Goal: Check status: Check status

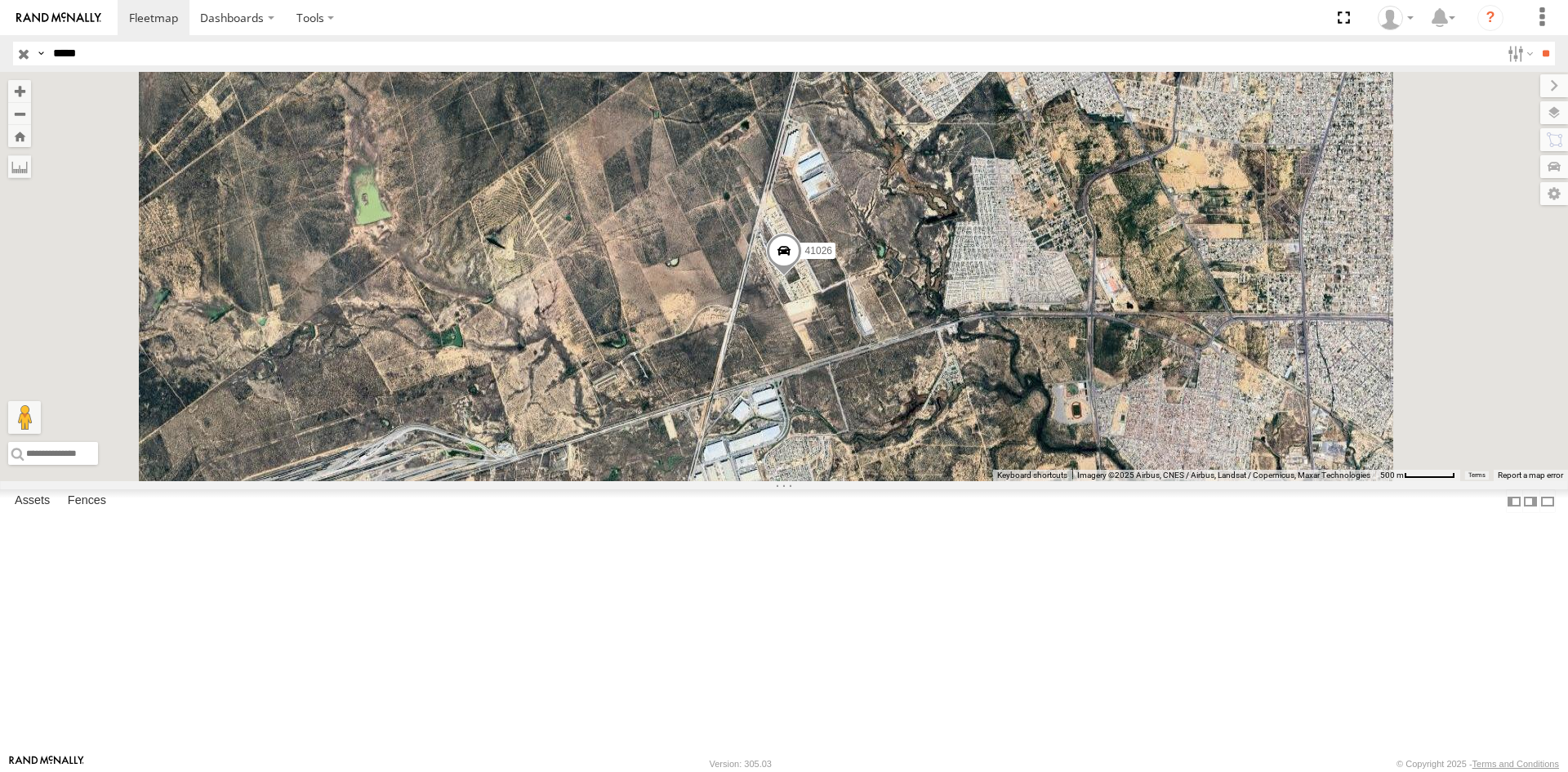
type input "*****"
click at [1537, 42] on input "**" at bounding box center [1546, 53] width 19 height 24
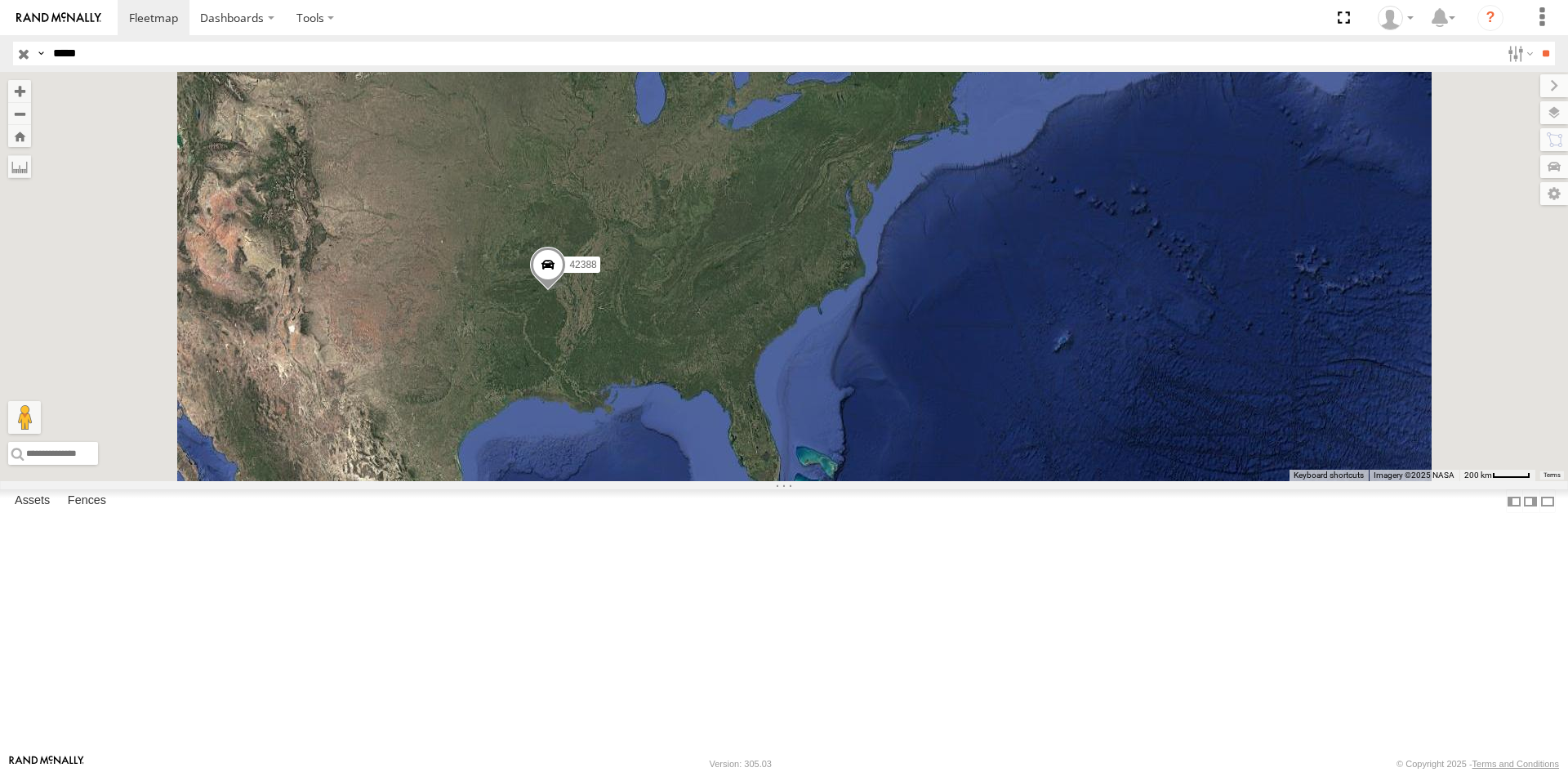
click at [0, 0] on label at bounding box center [0, 0] width 0 height 0
click at [1509, 117] on label at bounding box center [1538, 112] width 59 height 23
click at [0, 0] on span "Roadmap" at bounding box center [0, 0] width 0 height 0
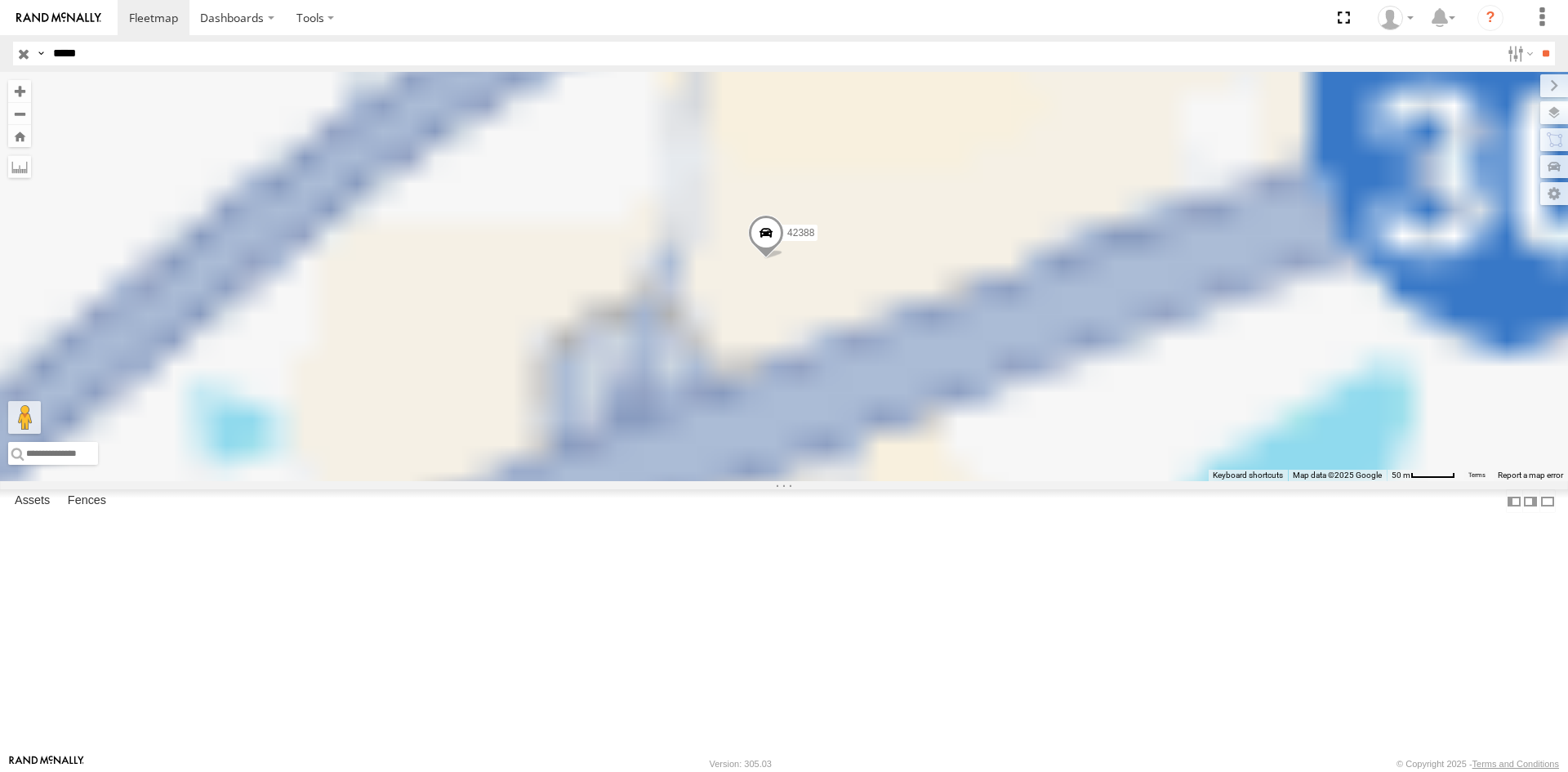
click at [784, 258] on span at bounding box center [766, 236] width 36 height 44
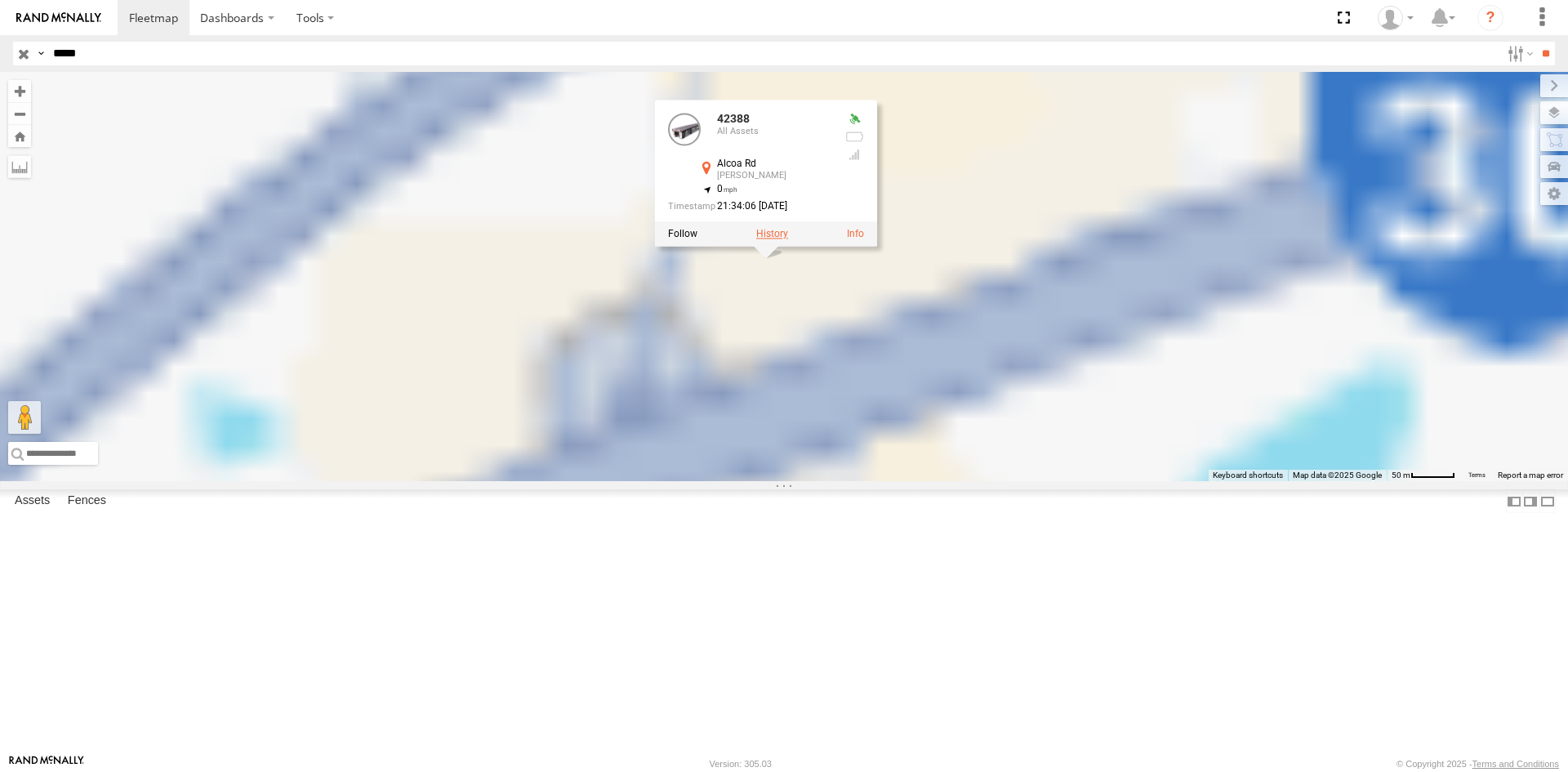
click at [788, 240] on label at bounding box center [772, 234] width 32 height 11
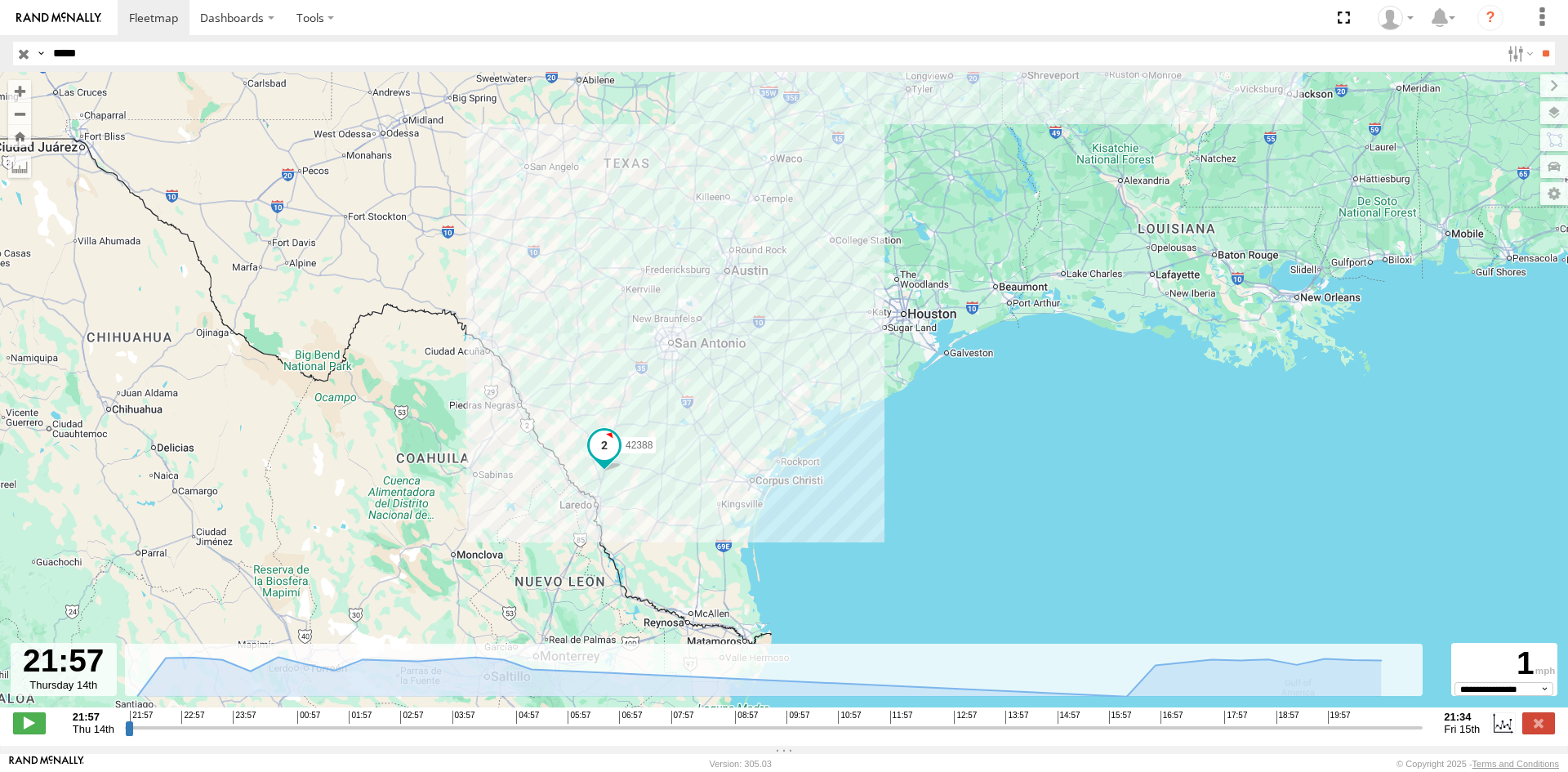
drag, startPoint x: 561, startPoint y: 419, endPoint x: 619, endPoint y: 239, distance: 189.1
click at [619, 239] on div "42388" at bounding box center [784, 398] width 1568 height 653
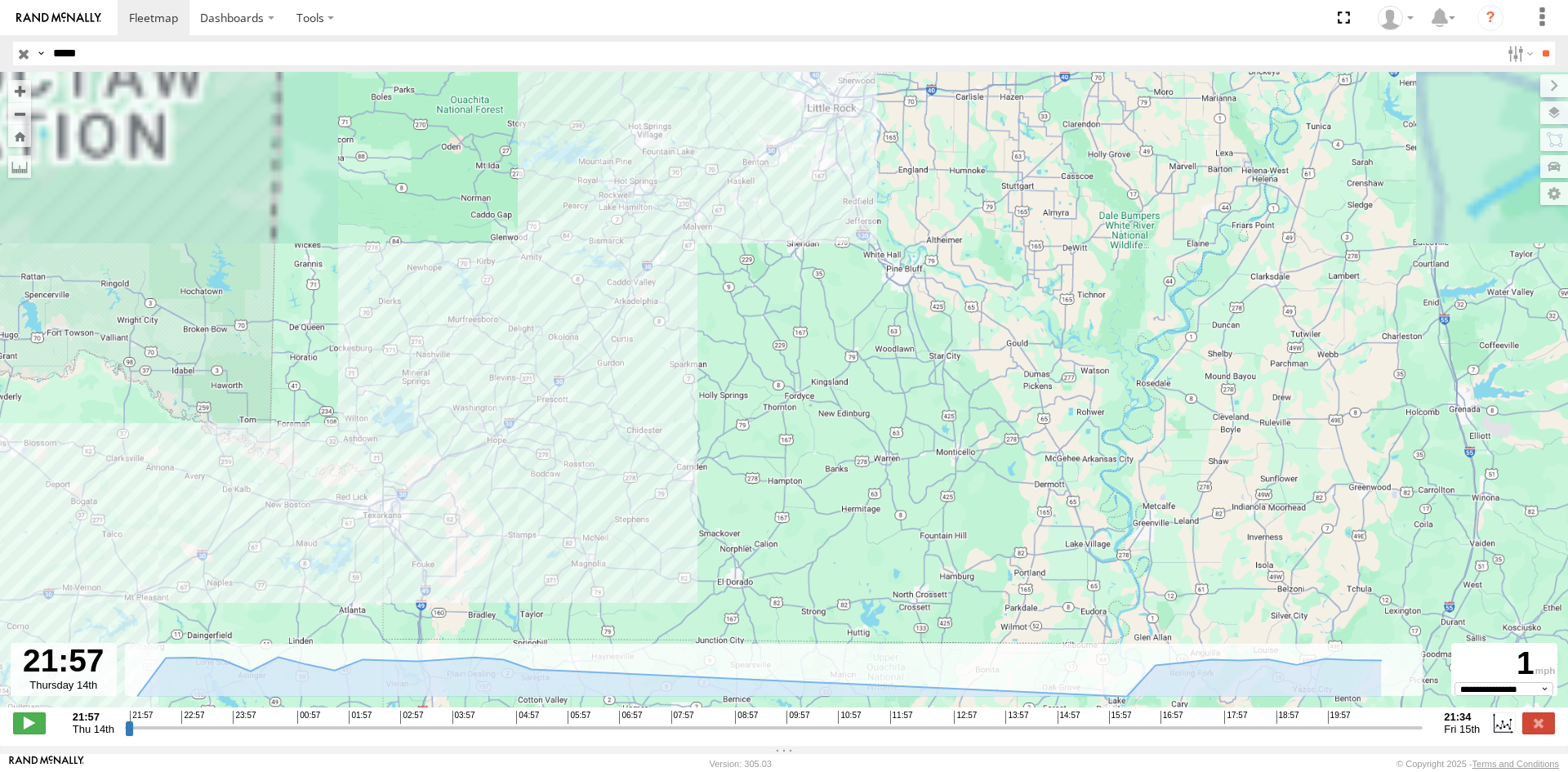
drag, startPoint x: 794, startPoint y: 230, endPoint x: 758, endPoint y: 349, distance: 124.3
click at [760, 343] on div "42388" at bounding box center [784, 398] width 1568 height 653
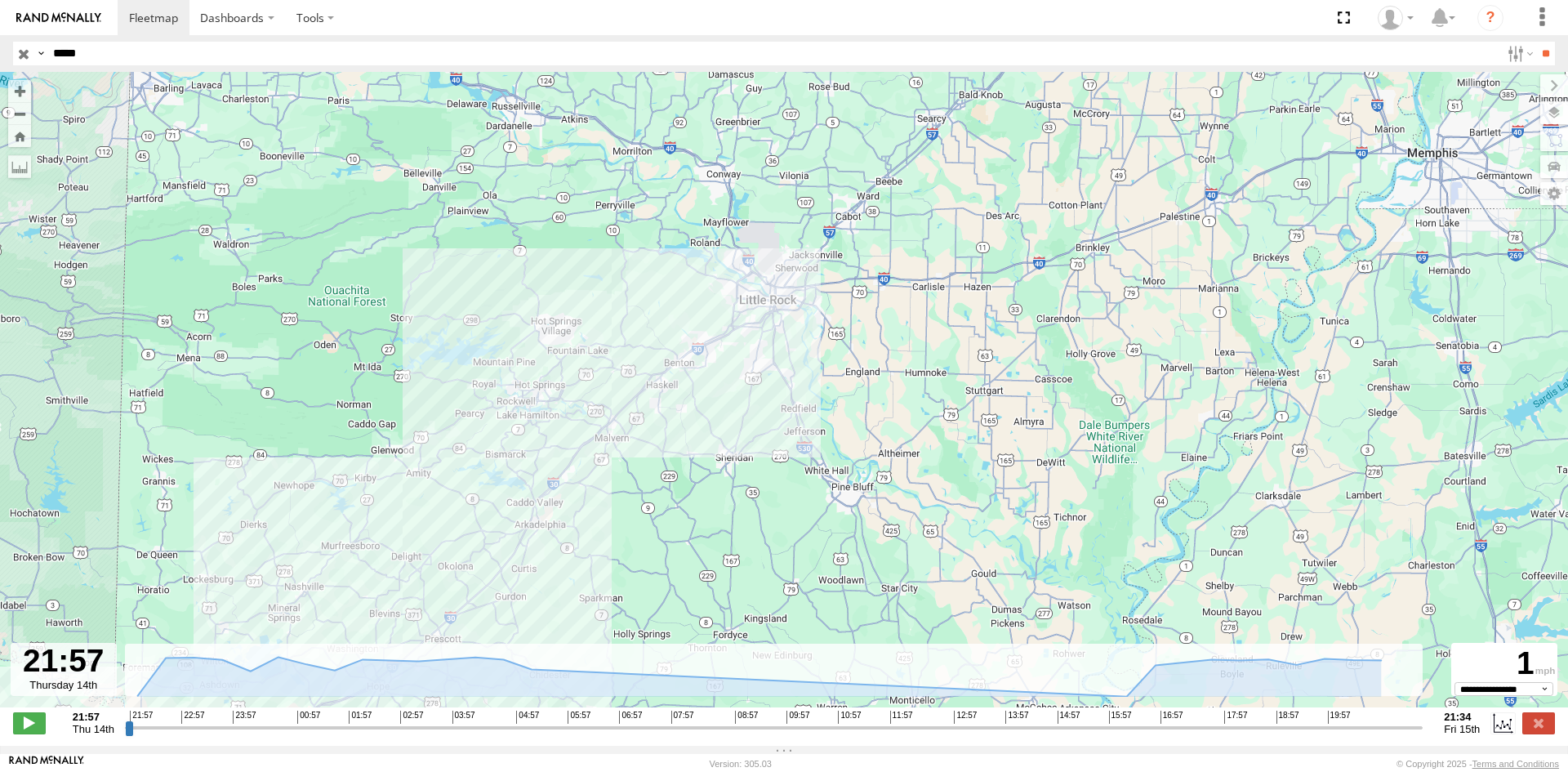
click at [690, 358] on div "42388" at bounding box center [784, 398] width 1568 height 653
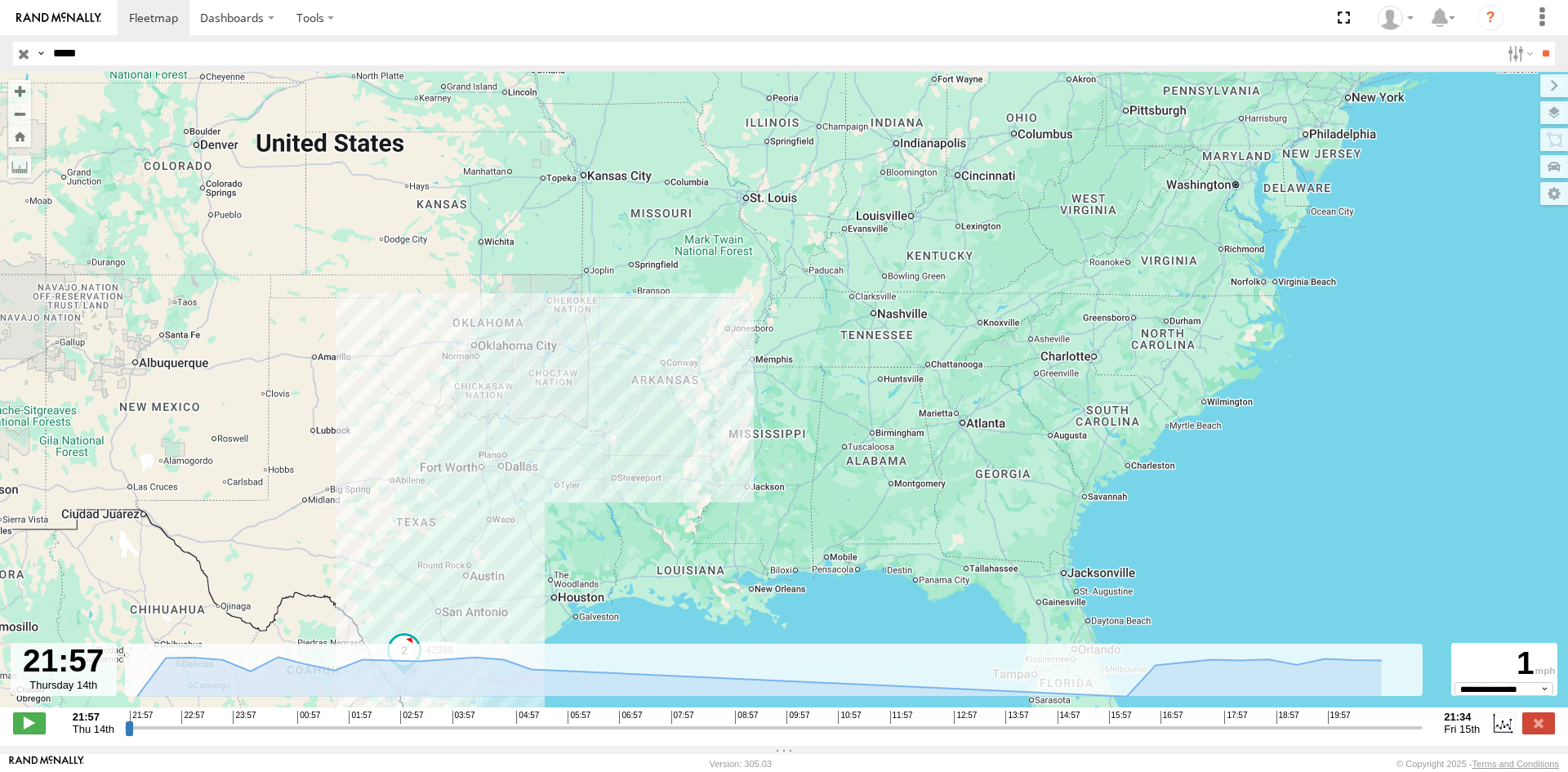
drag, startPoint x: 456, startPoint y: 457, endPoint x: 467, endPoint y: 362, distance: 95.6
click at [467, 362] on div "42388" at bounding box center [784, 398] width 1568 height 653
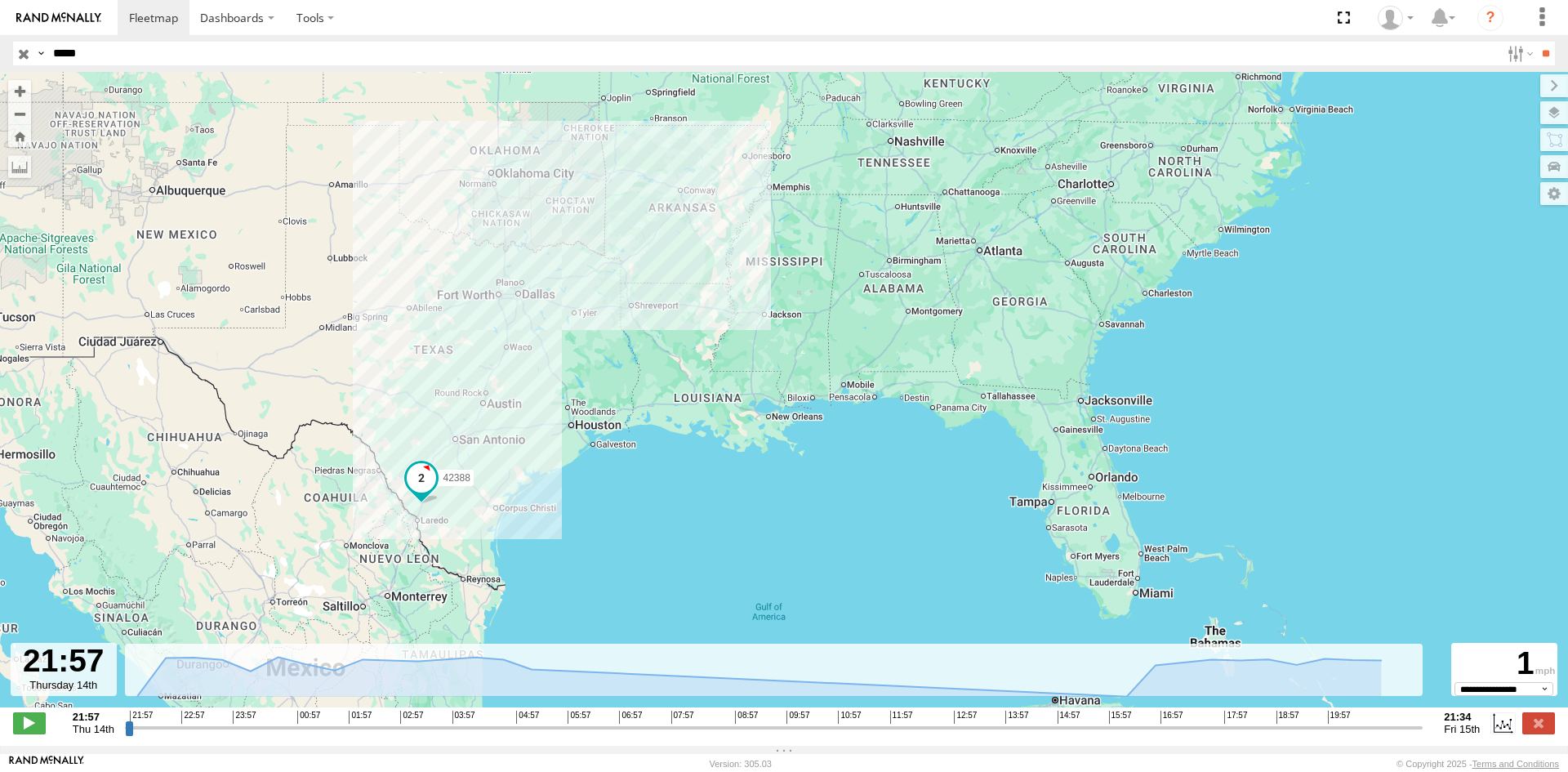
click at [423, 492] on span at bounding box center [422, 477] width 30 height 30
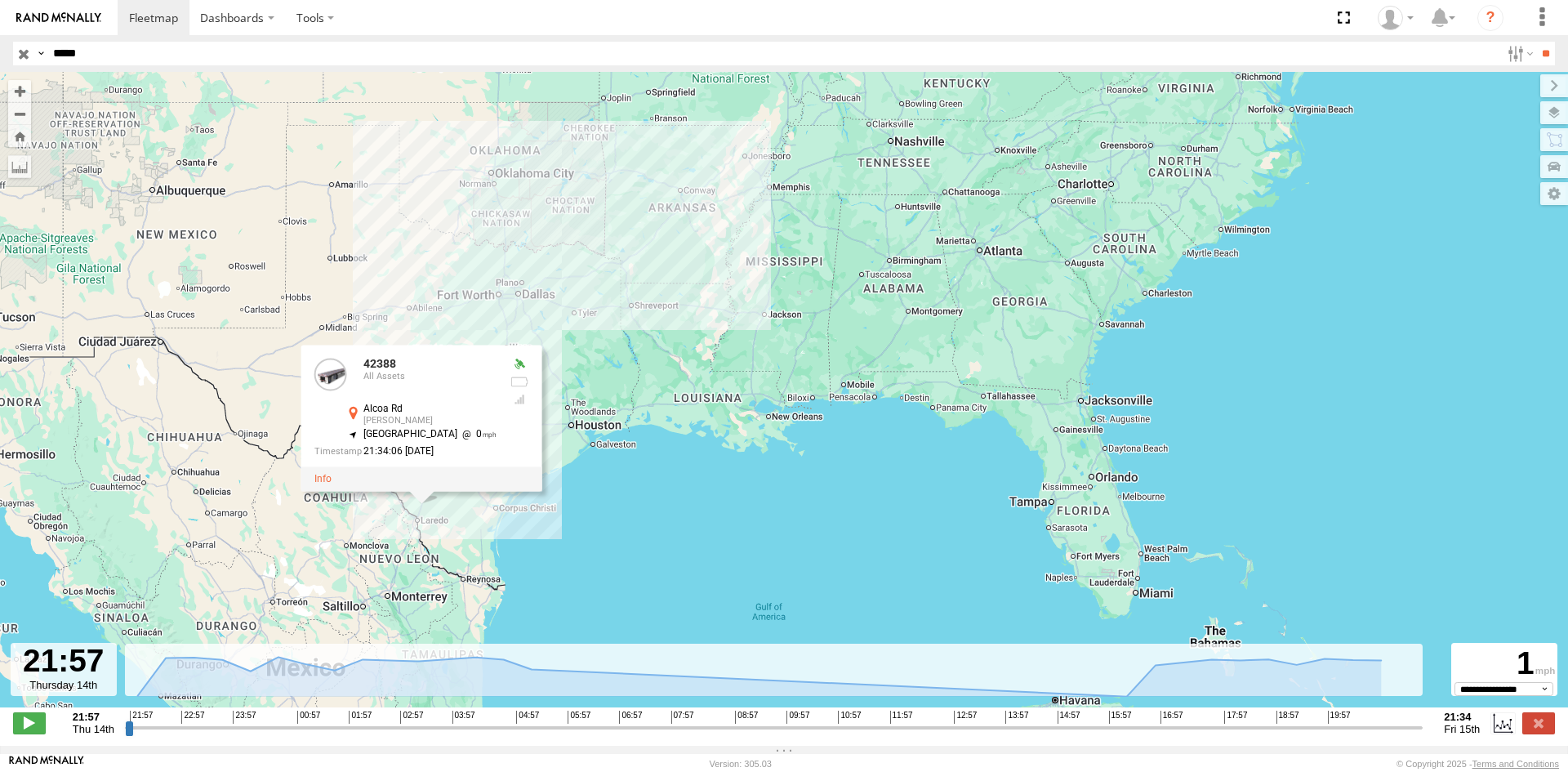
click at [591, 324] on div "42388 42388 All Assets Alcoa [PERSON_NAME] 27.90459 , -99.39397 North East 0 21…" at bounding box center [784, 398] width 1568 height 653
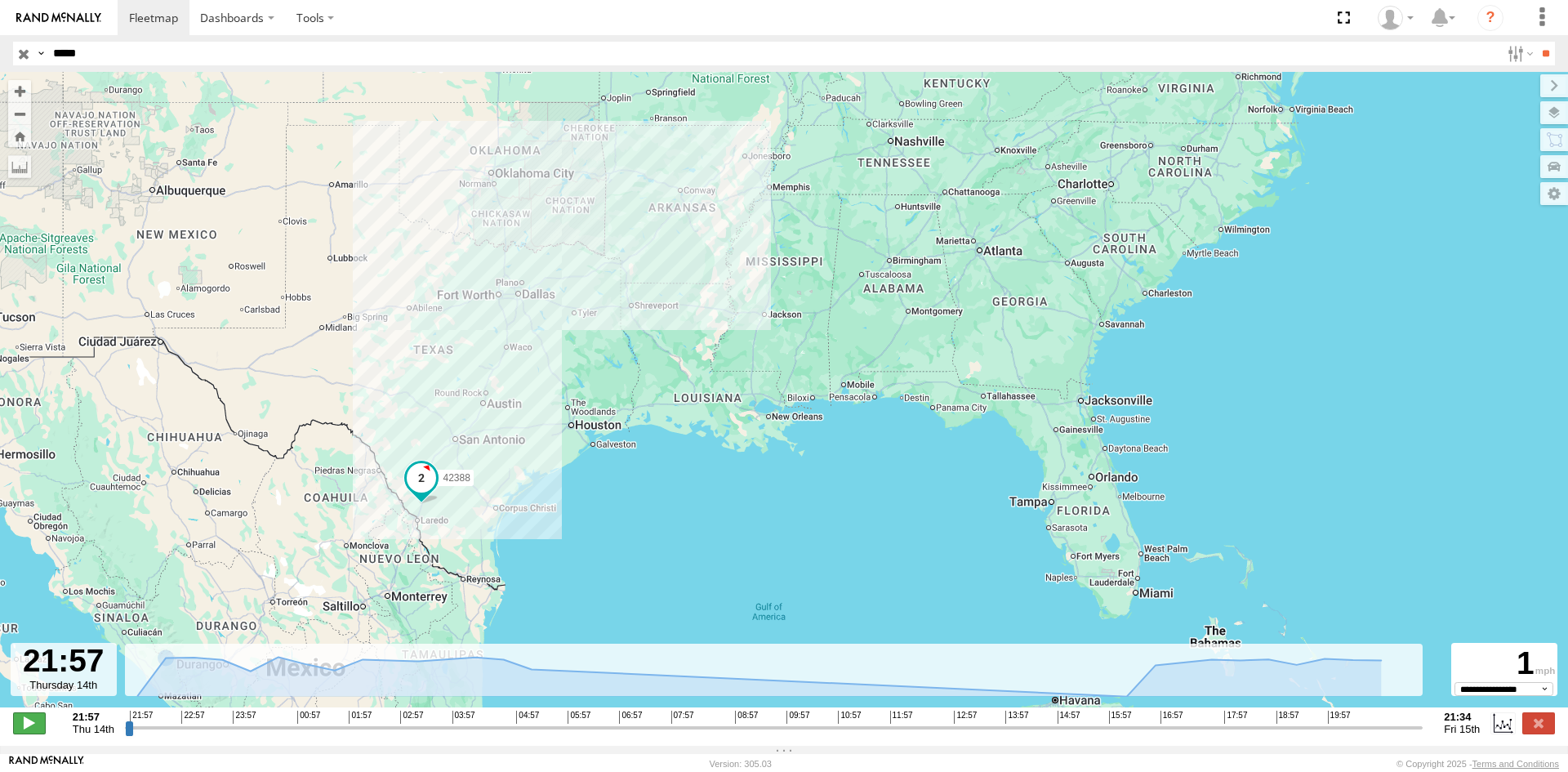
click at [33, 730] on span at bounding box center [30, 723] width 33 height 21
drag, startPoint x: 151, startPoint y: 734, endPoint x: 1123, endPoint y: 739, distance: 972.0
click at [1123, 735] on input "range" at bounding box center [774, 728] width 1299 height 16
drag, startPoint x: 1125, startPoint y: 740, endPoint x: 1359, endPoint y: 736, distance: 234.0
click at [1359, 735] on input "range" at bounding box center [774, 728] width 1299 height 16
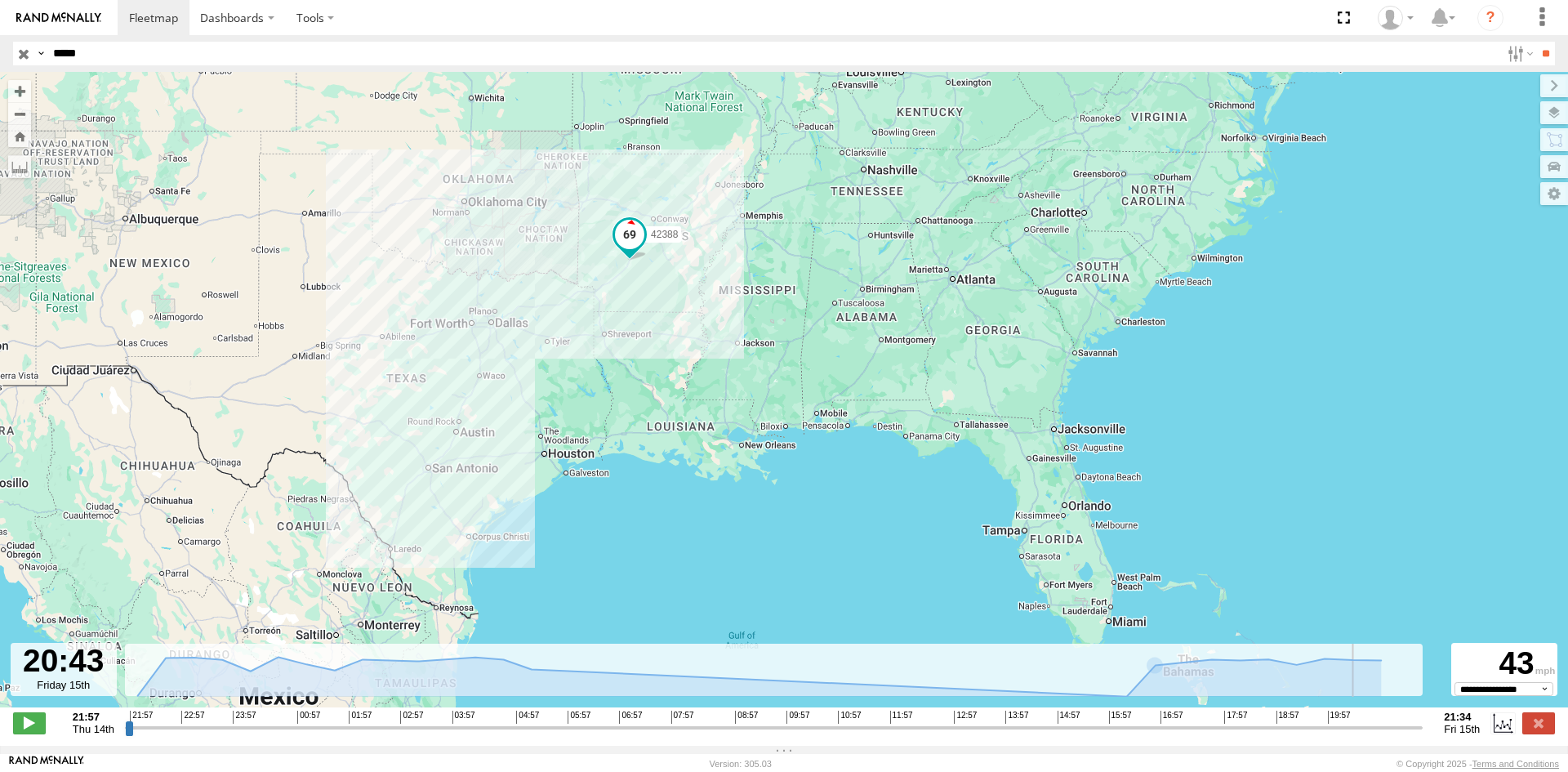
drag, startPoint x: 660, startPoint y: 173, endPoint x: 585, endPoint y: 224, distance: 90.7
click at [610, 223] on div "42388" at bounding box center [784, 398] width 1568 height 653
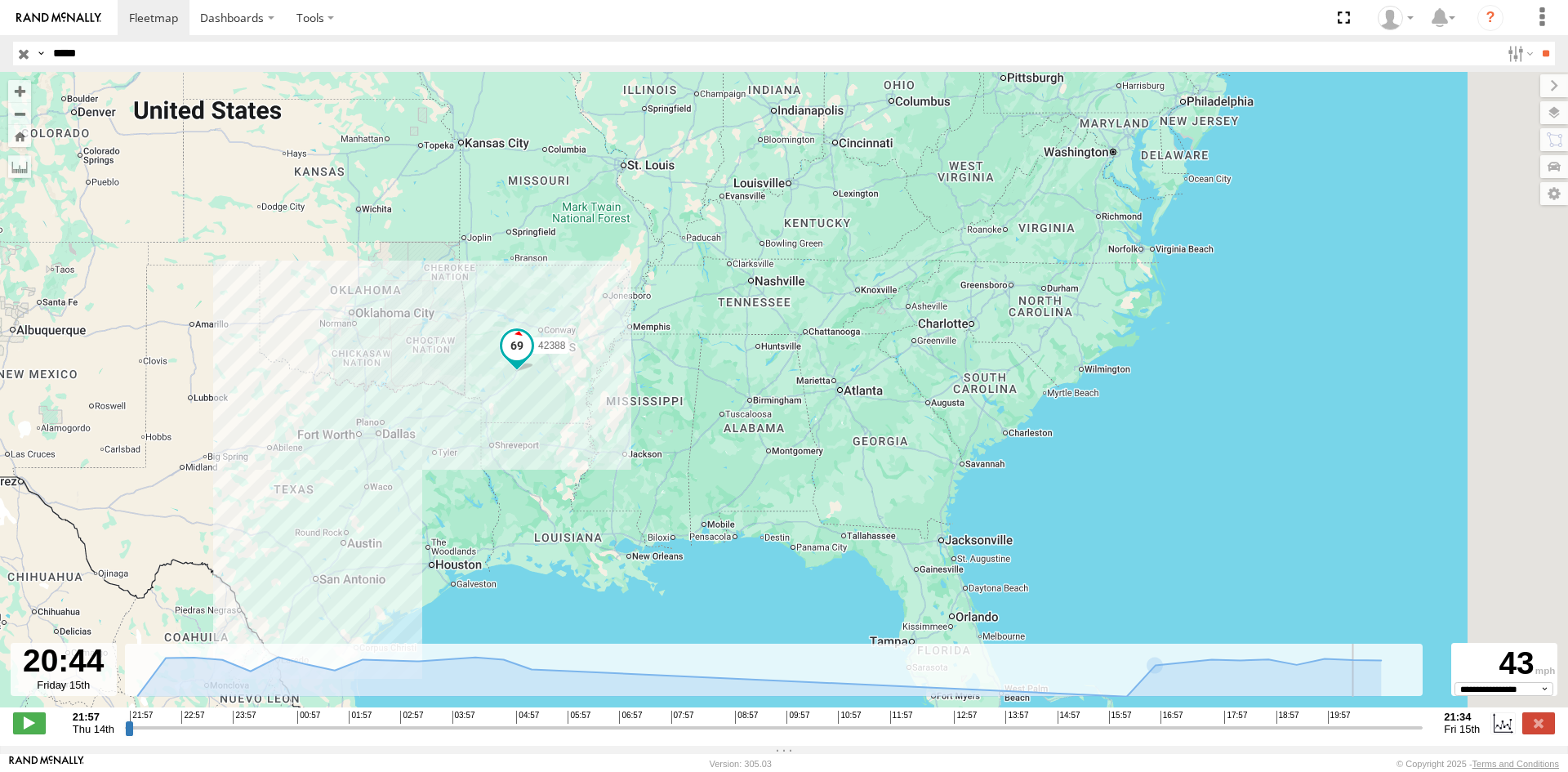
type input "**********"
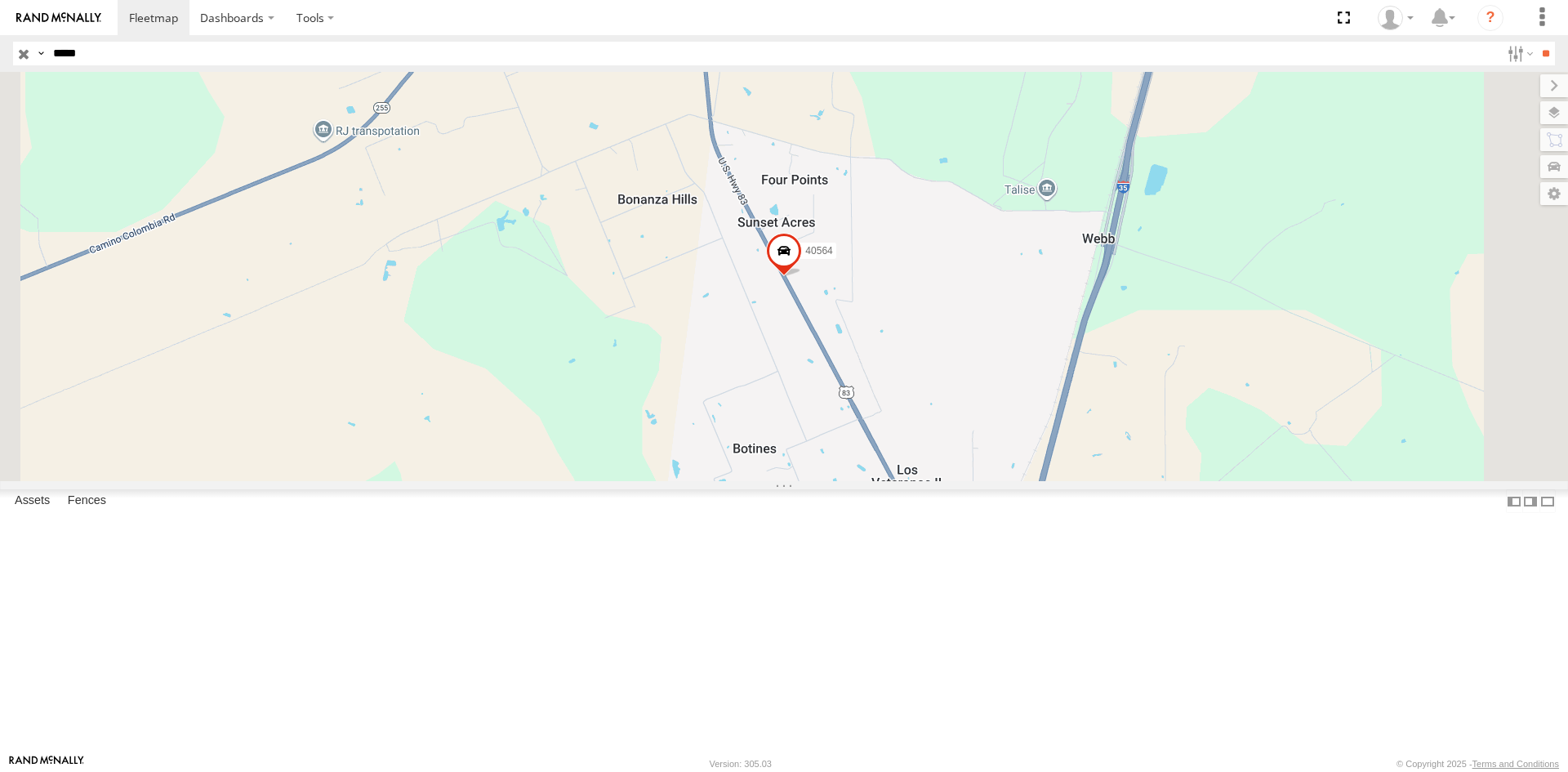
click at [992, 61] on input "*****" at bounding box center [773, 53] width 1454 height 24
paste input "text"
type input "*****"
click at [1537, 42] on input "**" at bounding box center [1546, 53] width 19 height 24
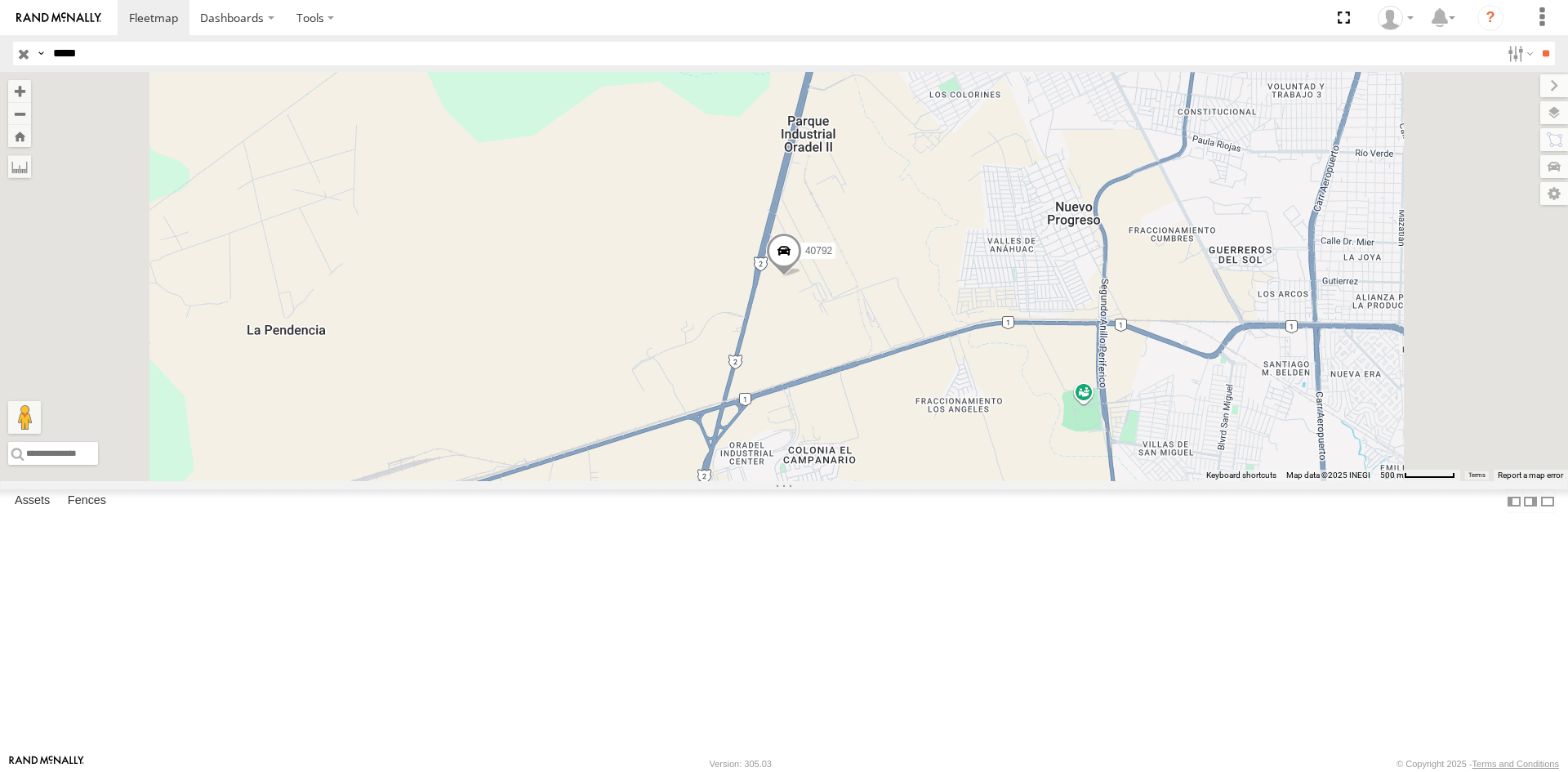
click at [969, 401] on div "40792" at bounding box center [784, 277] width 1568 height 410
click at [802, 277] on span at bounding box center [784, 254] width 36 height 44
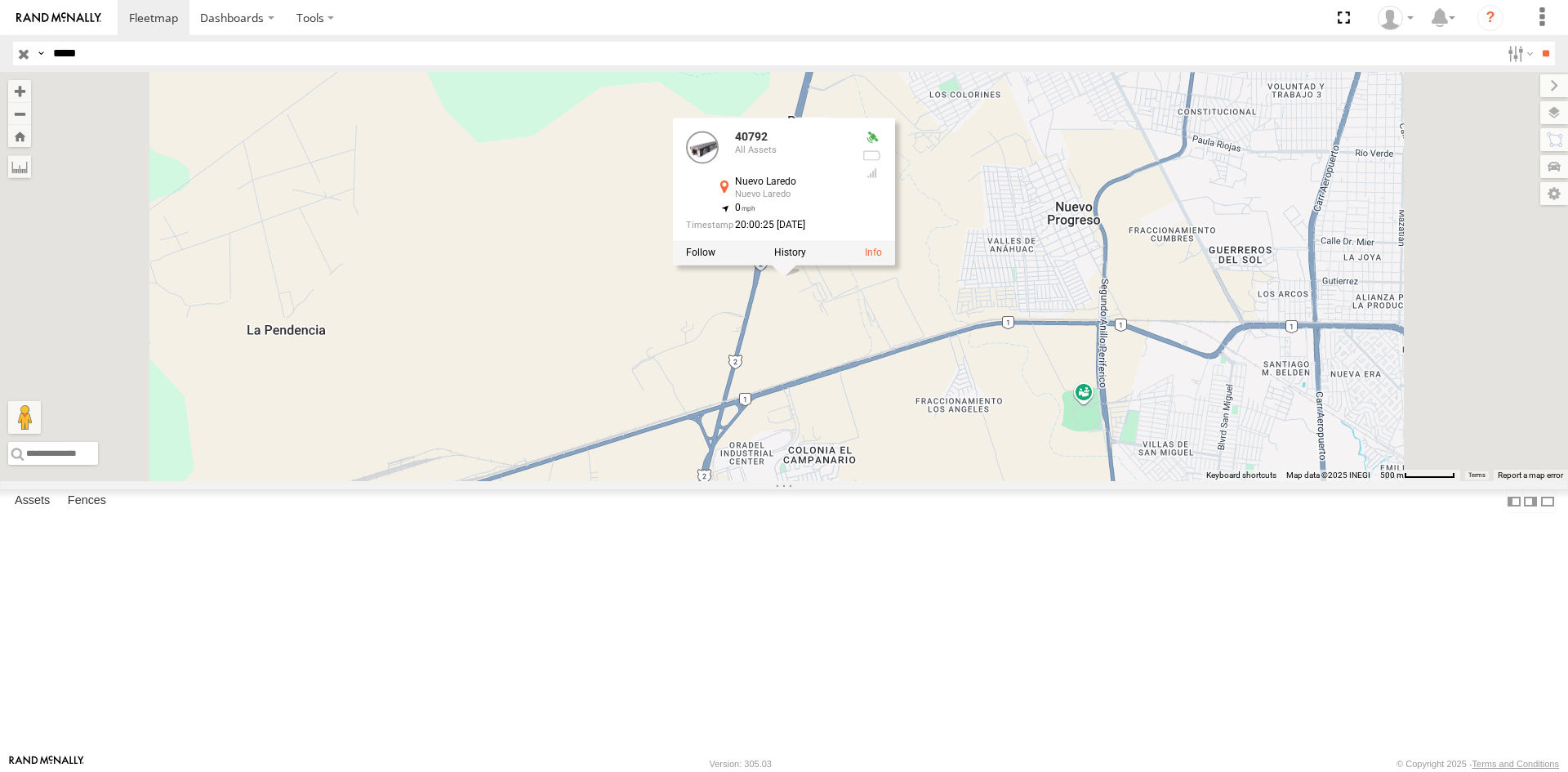
click at [902, 438] on div "40792 40792 All Assets Nuevo Laredo Nuevo Laredo 27.49157 , -99.62326 0 20:00:2…" at bounding box center [784, 277] width 1568 height 410
